Goal: Transaction & Acquisition: Purchase product/service

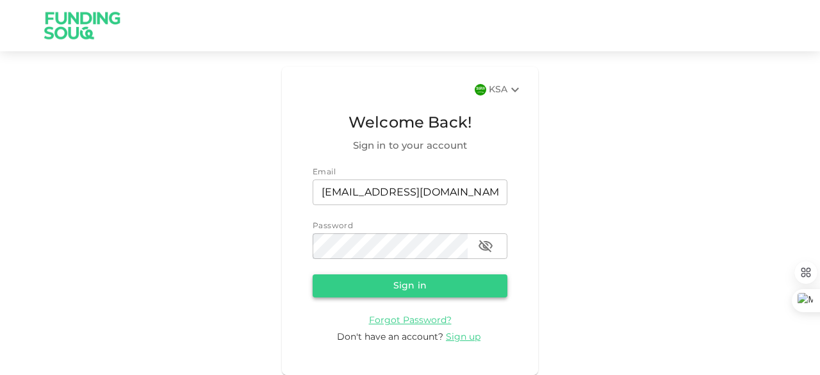
click at [492, 286] on button "Sign in" at bounding box center [410, 285] width 195 height 23
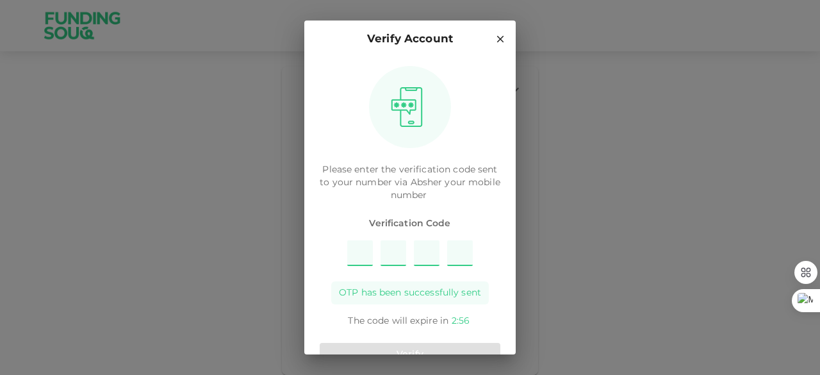
type input "4"
type input "3"
type input "2"
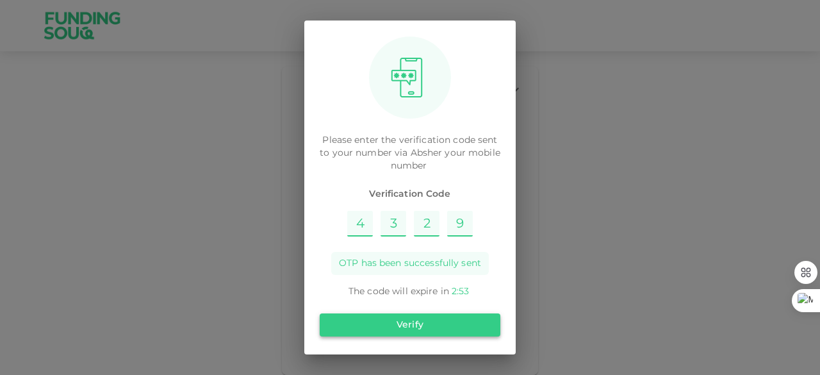
type input "9"
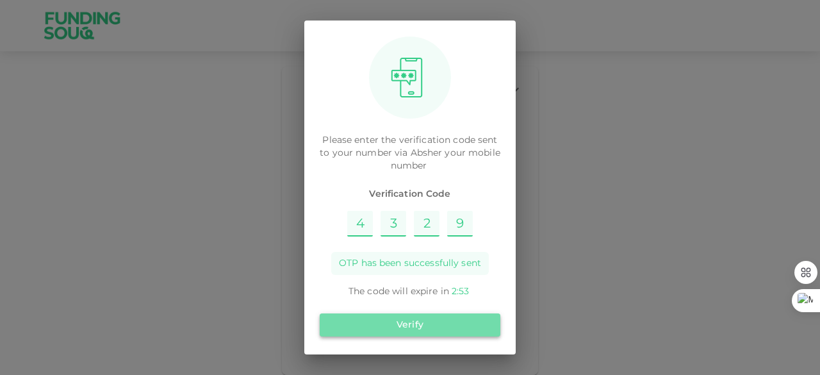
click at [422, 327] on button "Verify" at bounding box center [410, 324] width 181 height 23
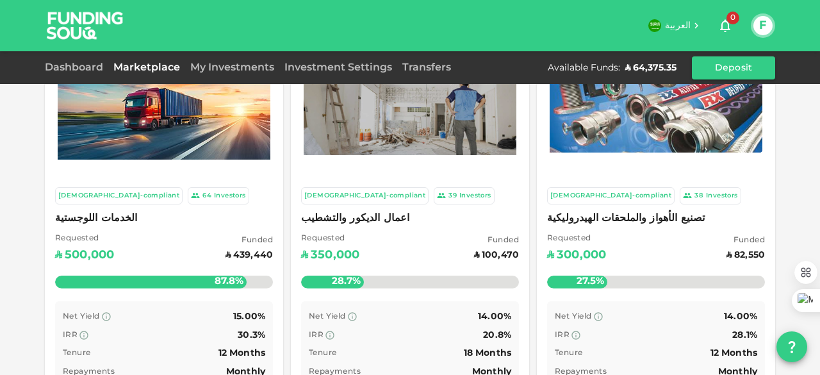
scroll to position [128, 0]
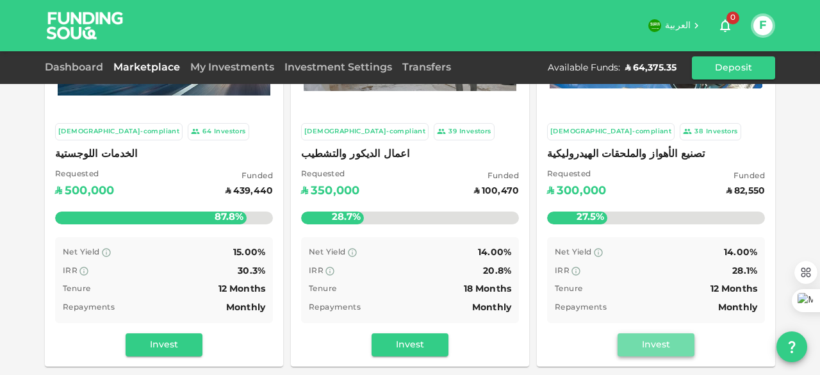
click at [674, 343] on button "Invest" at bounding box center [656, 344] width 77 height 23
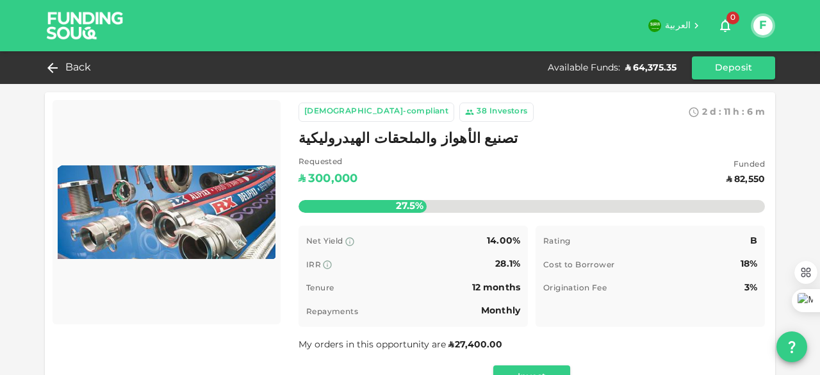
scroll to position [64, 0]
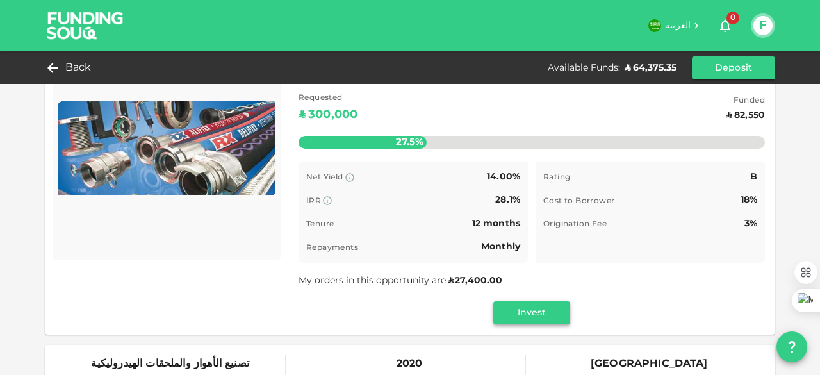
click at [546, 308] on button "Invest" at bounding box center [531, 312] width 77 height 23
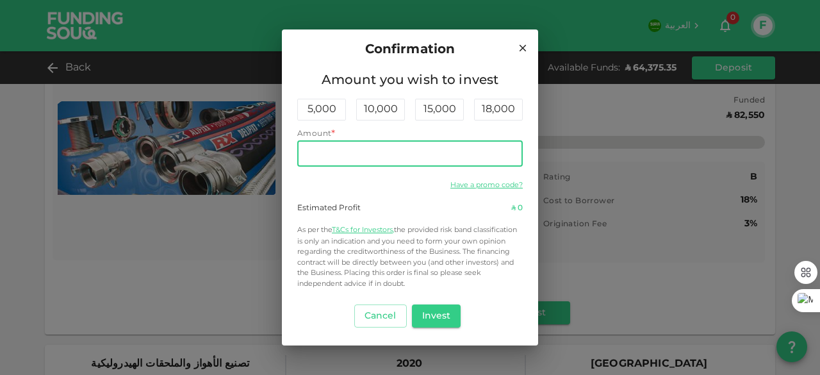
click at [481, 159] on input "Amount" at bounding box center [410, 154] width 226 height 26
click at [428, 315] on button "Invest" at bounding box center [436, 315] width 49 height 23
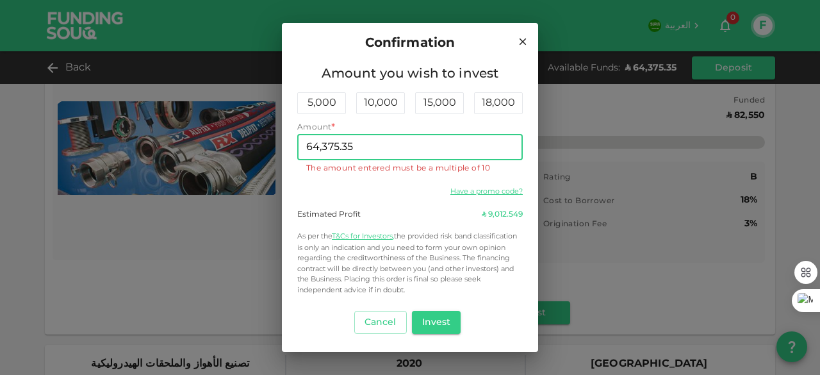
click at [418, 139] on input "64,375.35" at bounding box center [410, 148] width 226 height 26
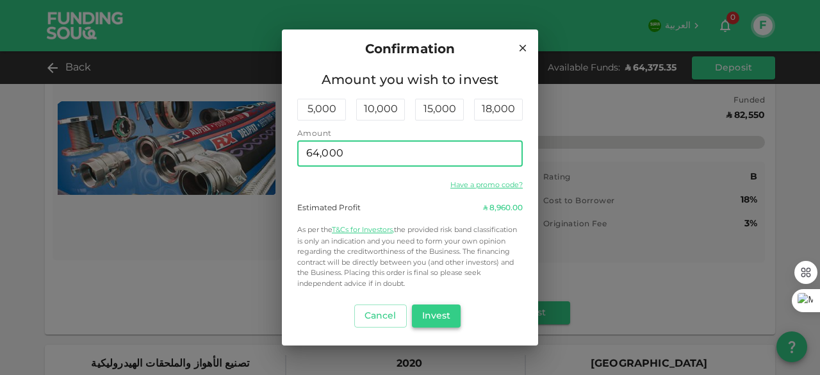
type input "64,000"
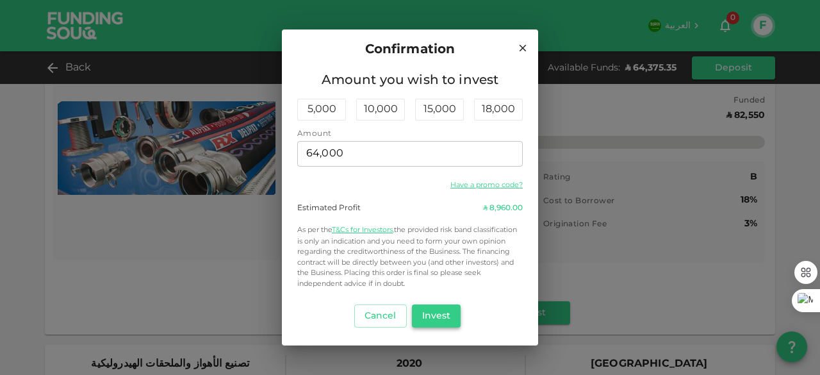
click at [432, 314] on button "Invest" at bounding box center [436, 315] width 49 height 23
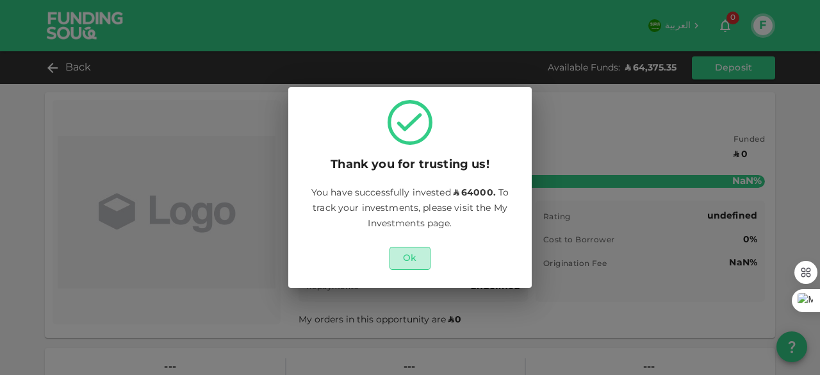
click at [408, 260] on button "Ok" at bounding box center [410, 258] width 41 height 23
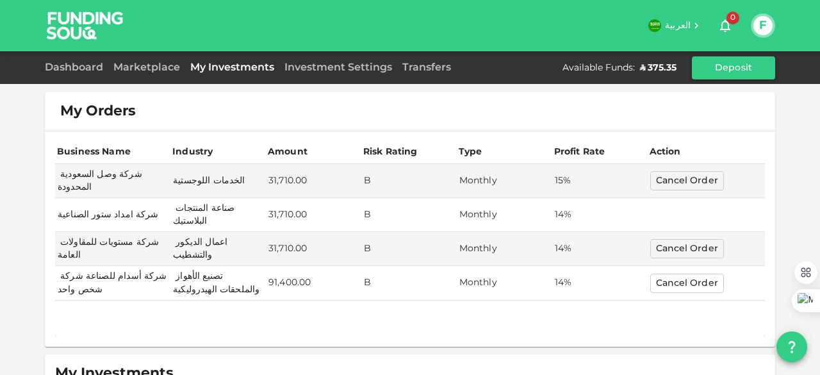
click at [149, 72] on div "Marketplace" at bounding box center [146, 67] width 77 height 15
click at [149, 66] on link "Marketplace" at bounding box center [146, 68] width 77 height 10
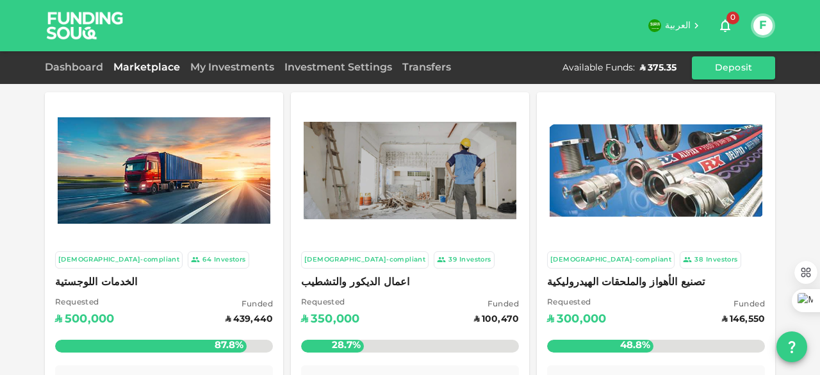
click at [327, 71] on div "Investment Settings" at bounding box center [338, 67] width 118 height 15
click at [332, 67] on link "Investment Settings" at bounding box center [338, 68] width 118 height 10
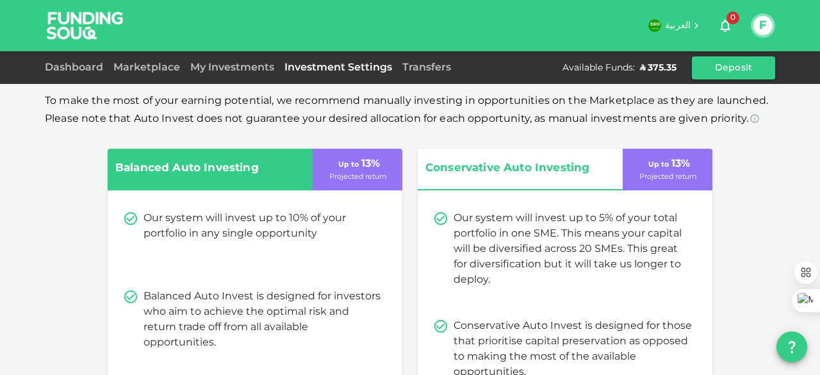
scroll to position [308, 0]
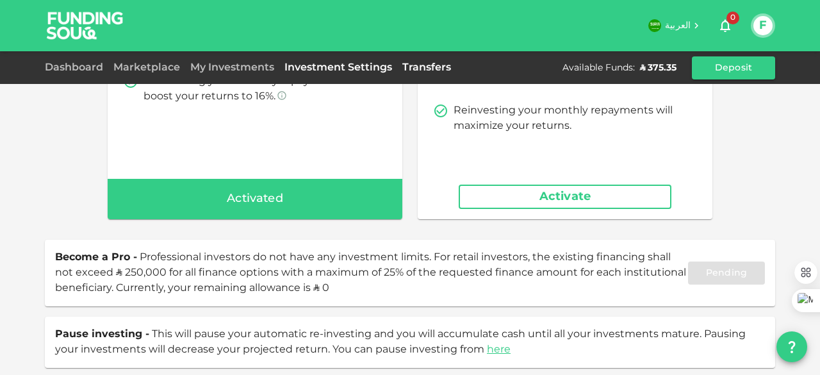
click at [418, 63] on link "Transfers" at bounding box center [426, 68] width 59 height 10
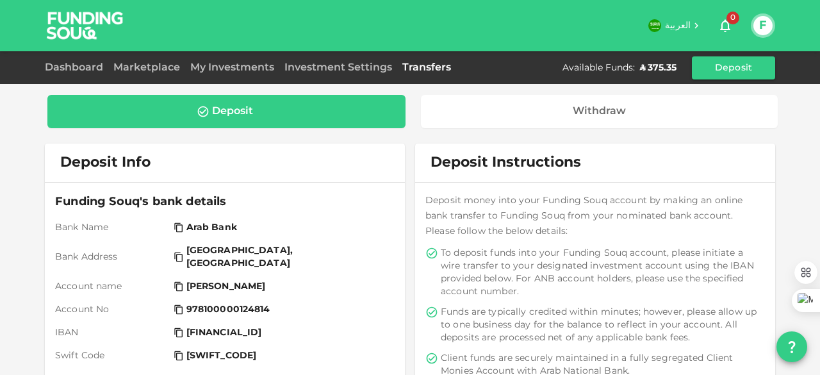
click at [70, 75] on div "Dashboard" at bounding box center [76, 67] width 63 height 15
click at [73, 69] on link "Dashboard" at bounding box center [76, 68] width 63 height 10
